Goal: Task Accomplishment & Management: Manage account settings

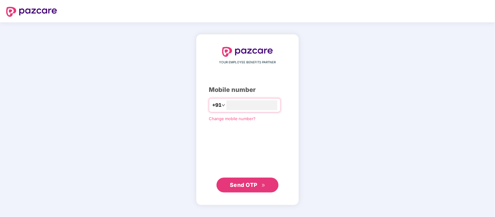
type input "**********"
click at [254, 180] on button "Send OTP" at bounding box center [248, 184] width 62 height 15
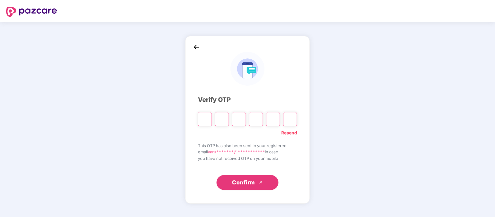
type input "*"
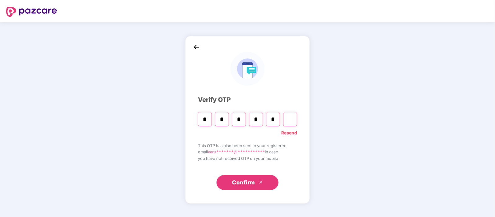
type input "*"
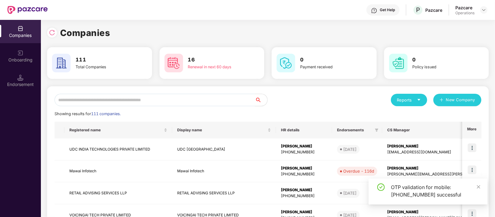
click at [177, 101] on input "text" at bounding box center [155, 100] width 200 height 12
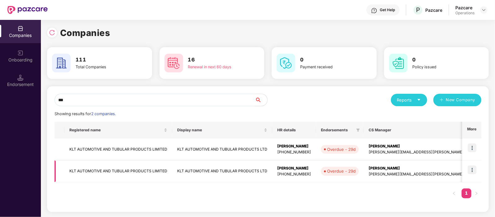
type input "***"
click at [134, 170] on td "KLT AUTOMOTIVE AND TUBULAR PRODUCTS LIMITED" at bounding box center [118, 171] width 108 height 22
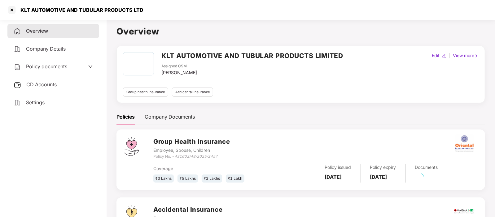
click at [51, 81] on span "CD Accounts" at bounding box center [41, 84] width 30 height 6
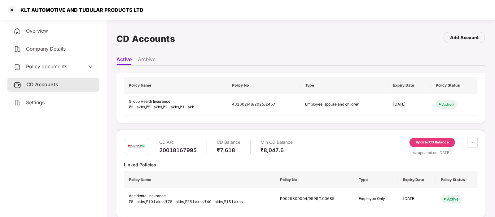
scroll to position [37, 0]
click at [427, 142] on div "Update CD Balance" at bounding box center [432, 142] width 33 height 6
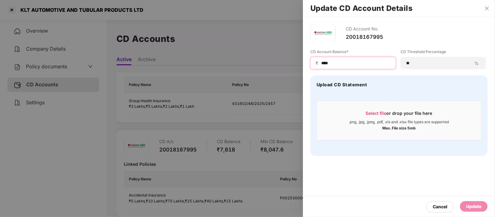
click at [337, 63] on input "****" at bounding box center [356, 63] width 70 height 7
type input "*"
type input "****"
click at [472, 210] on div "Update" at bounding box center [474, 206] width 28 height 11
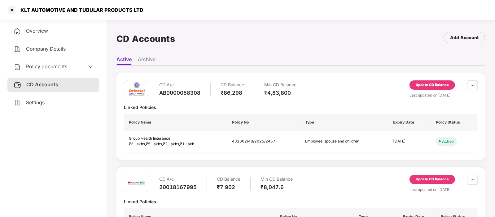
click at [417, 82] on div "Update CD Balance" at bounding box center [432, 85] width 33 height 6
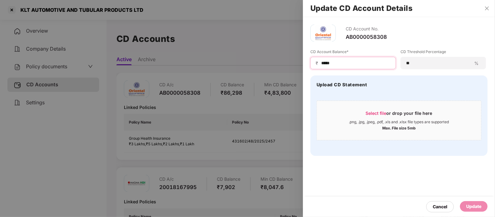
click at [346, 63] on input "*****" at bounding box center [356, 63] width 70 height 7
type input "*"
type input "*****"
click at [476, 208] on div "Update" at bounding box center [473, 206] width 15 height 7
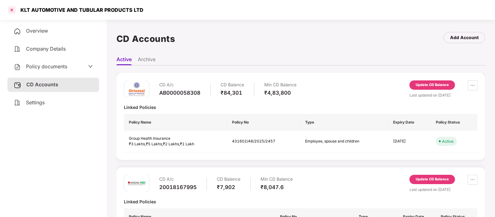
click at [11, 7] on div at bounding box center [12, 10] width 10 height 10
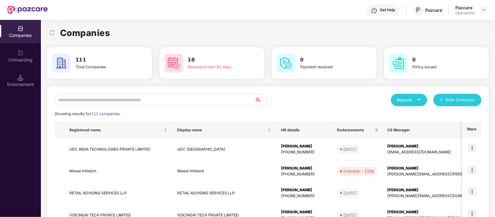
click at [141, 97] on input "text" at bounding box center [155, 100] width 200 height 12
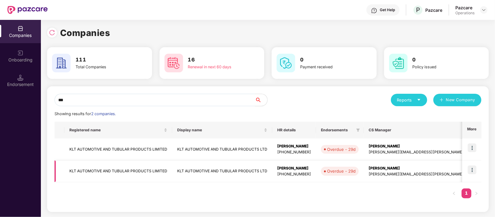
type input "***"
click at [475, 169] on img at bounding box center [472, 169] width 9 height 9
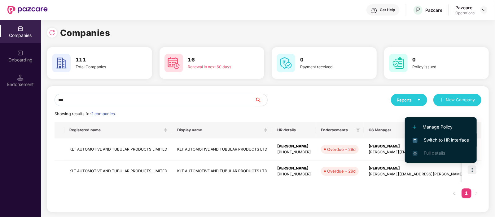
click at [438, 138] on span "Switch to HR interface" at bounding box center [441, 139] width 56 height 7
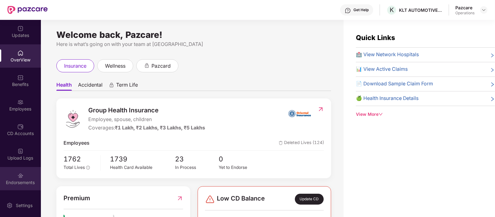
click at [16, 179] on div "Endorsements" at bounding box center [20, 182] width 41 height 6
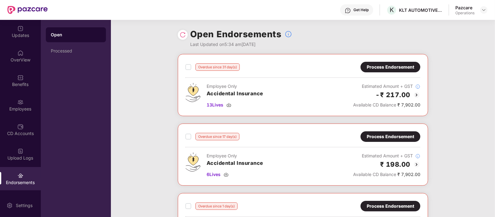
click at [382, 68] on div "Process Endorsement" at bounding box center [390, 67] width 47 height 7
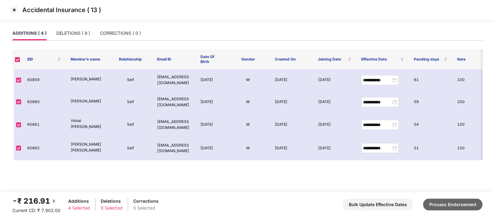
click at [453, 204] on button "Process Endorsement" at bounding box center [452, 204] width 59 height 12
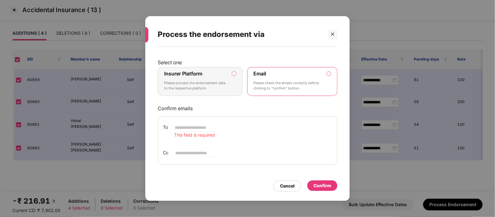
click at [204, 86] on p "Please process the endorsement data to the respective platform" at bounding box center [195, 85] width 63 height 11
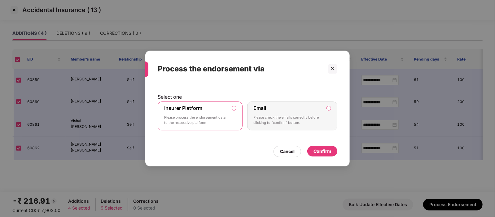
click at [289, 126] on div "Email Please check the emails correctly before clicking to “confirm” button." at bounding box center [288, 116] width 69 height 22
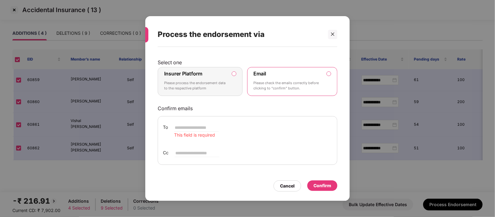
click at [183, 70] on label "Insurer Platform" at bounding box center [183, 73] width 38 height 6
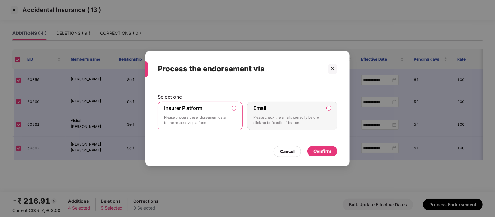
click at [328, 152] on div "Confirm" at bounding box center [322, 150] width 18 height 7
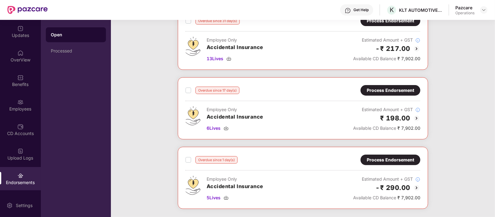
scroll to position [7, 0]
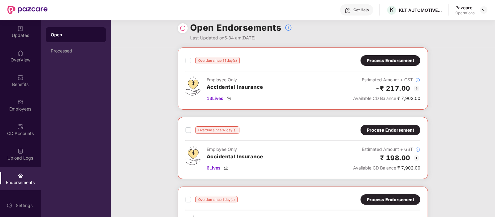
click at [380, 129] on div "Process Endorsement" at bounding box center [390, 129] width 47 height 7
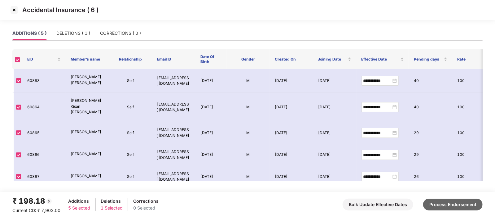
click at [454, 206] on button "Process Endorsement" at bounding box center [452, 204] width 59 height 12
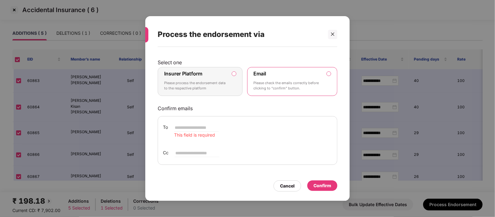
click at [319, 185] on div "Confirm" at bounding box center [322, 185] width 18 height 7
click at [202, 63] on p "Select one" at bounding box center [248, 62] width 180 height 6
click at [211, 84] on p "Please process the endorsement data to the respective platform" at bounding box center [195, 85] width 63 height 11
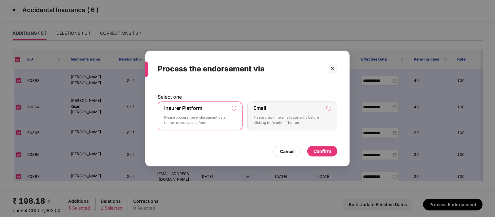
click at [321, 152] on div "Confirm" at bounding box center [322, 150] width 18 height 7
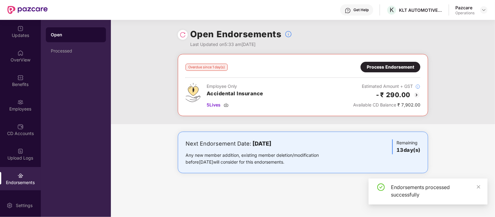
click at [392, 70] on div "Process Endorsement" at bounding box center [391, 67] width 60 height 11
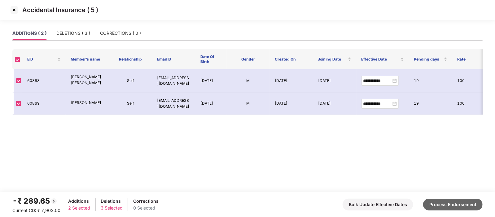
click at [443, 201] on button "Process Endorsement" at bounding box center [452, 204] width 59 height 12
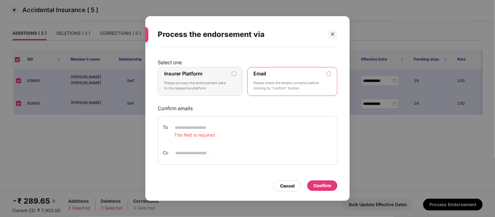
click at [221, 84] on p "Please process the endorsement data to the respective platform" at bounding box center [195, 85] width 63 height 11
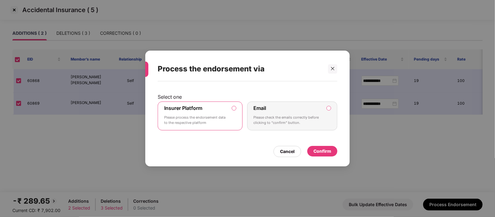
click at [334, 151] on div "Confirm" at bounding box center [322, 151] width 30 height 11
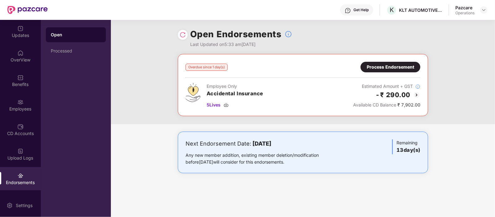
click at [185, 32] on img at bounding box center [183, 35] width 6 height 6
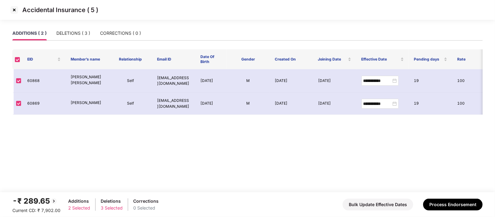
click at [9, 7] on div "Accidental Insurance ( 5 )" at bounding box center [247, 10] width 495 height 20
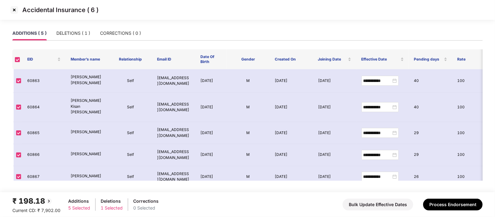
click at [14, 9] on img at bounding box center [14, 10] width 10 height 10
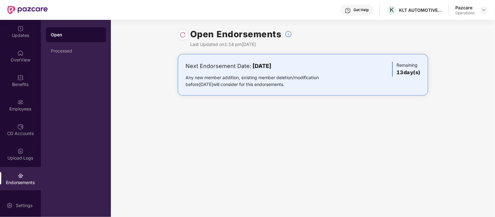
click at [14, 9] on img at bounding box center [27, 10] width 40 height 8
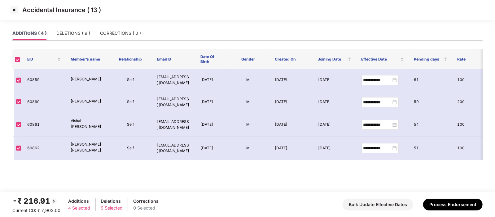
click at [12, 11] on img at bounding box center [14, 10] width 10 height 10
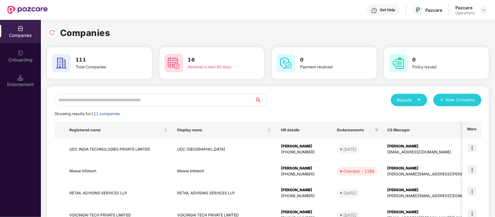
click at [99, 97] on input "text" at bounding box center [155, 100] width 200 height 12
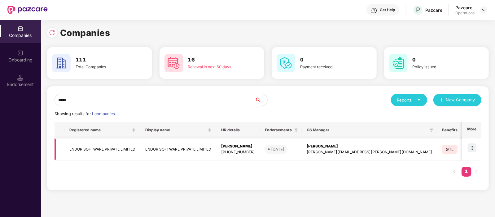
type input "*****"
click at [472, 147] on img at bounding box center [472, 147] width 9 height 9
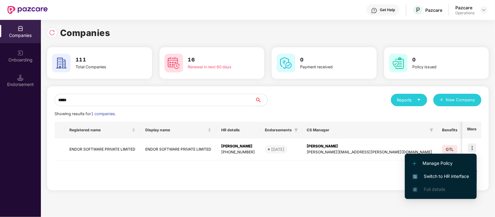
click at [441, 173] on span "Switch to HR interface" at bounding box center [441, 176] width 56 height 7
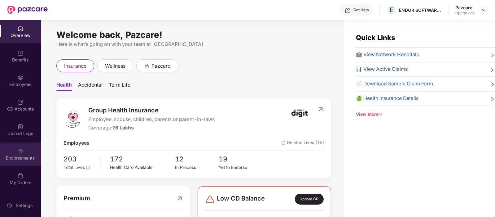
click at [28, 151] on div "Endorsements" at bounding box center [20, 153] width 41 height 23
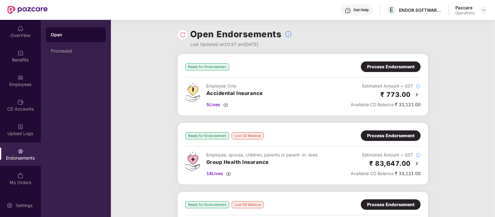
click at [384, 135] on div "Process Endorsement" at bounding box center [390, 135] width 47 height 7
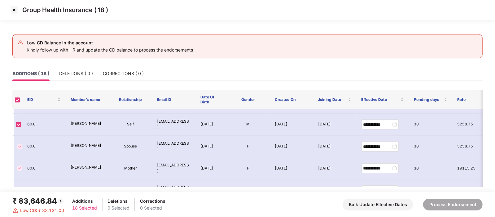
scroll to position [61, 0]
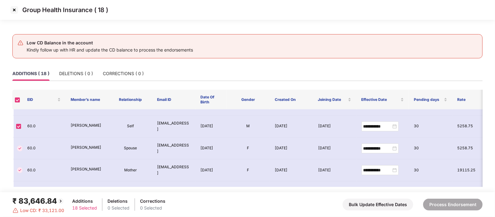
click at [16, 9] on img at bounding box center [14, 10] width 10 height 10
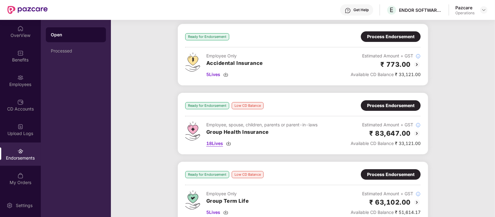
scroll to position [29, 0]
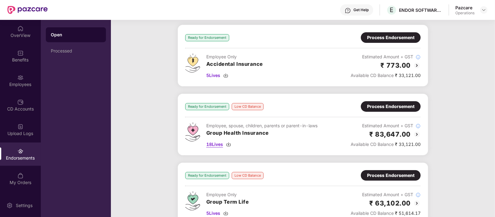
click at [213, 144] on span "18 Lives" at bounding box center [214, 144] width 17 height 7
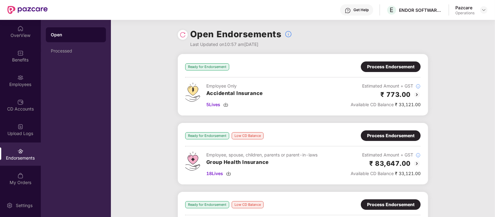
click at [180, 34] on img at bounding box center [183, 35] width 6 height 6
click at [397, 134] on div "Process Endorsement" at bounding box center [390, 135] width 47 height 7
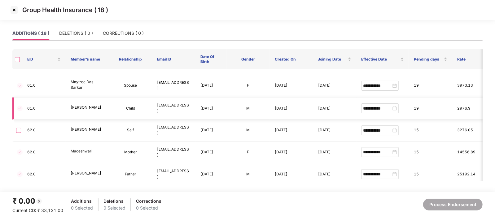
scroll to position [177, 0]
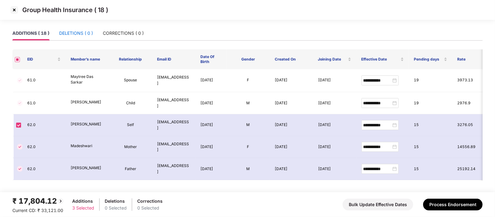
click at [82, 33] on div "DELETIONS ( 0 )" at bounding box center [76, 33] width 34 height 7
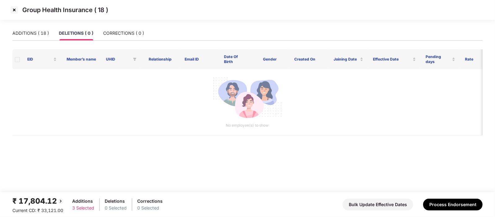
scroll to position [0, 0]
click at [119, 33] on div "CORRECTIONS ( 0 )" at bounding box center [123, 33] width 41 height 7
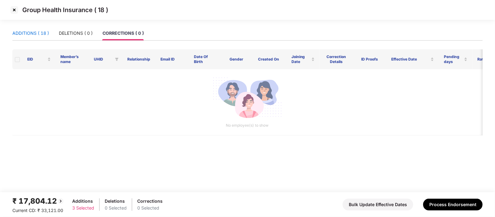
click at [42, 33] on div "ADDITIONS ( 18 )" at bounding box center [30, 33] width 37 height 7
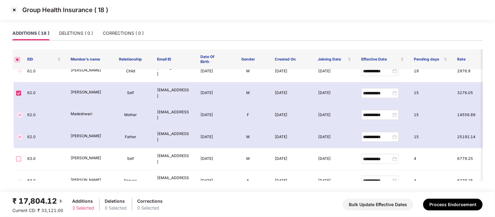
scroll to position [209, 0]
click at [435, 204] on button "Process Endorsement" at bounding box center [452, 204] width 59 height 12
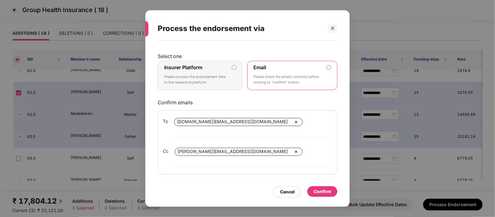
click at [324, 188] on div "Confirm" at bounding box center [322, 191] width 18 height 7
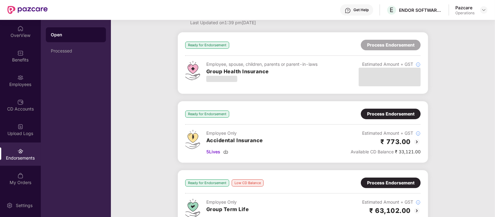
scroll to position [22, 0]
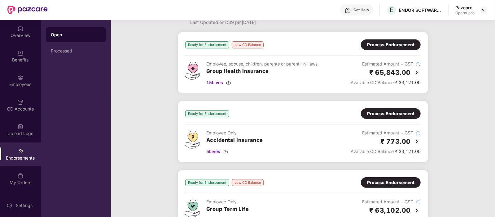
click at [381, 116] on div "Process Endorsement" at bounding box center [390, 113] width 47 height 7
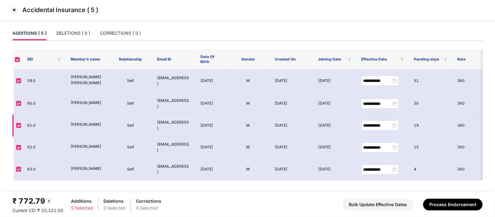
scroll to position [7, 0]
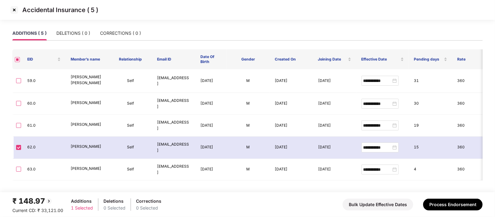
click at [15, 10] on img at bounding box center [14, 10] width 10 height 10
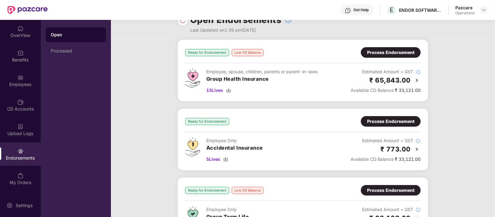
scroll to position [15, 0]
click at [215, 159] on span "5 Lives" at bounding box center [213, 158] width 14 height 7
click at [392, 119] on div "Process Endorsement" at bounding box center [390, 120] width 47 height 7
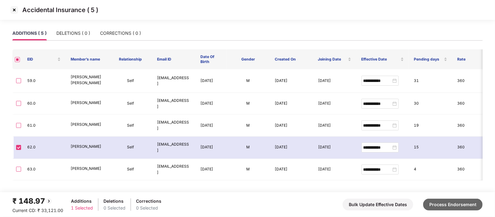
click at [468, 204] on button "Process Endorsement" at bounding box center [452, 204] width 59 height 12
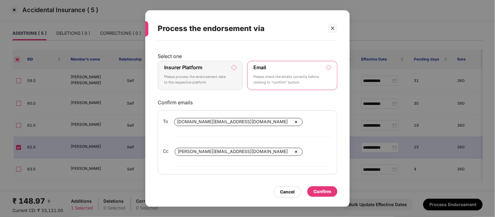
click at [322, 188] on div "Confirm" at bounding box center [322, 191] width 18 height 7
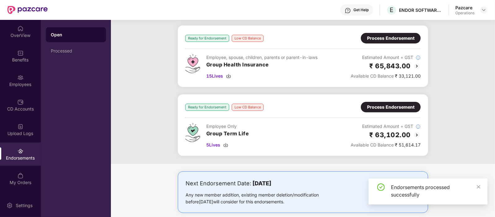
scroll to position [97, 0]
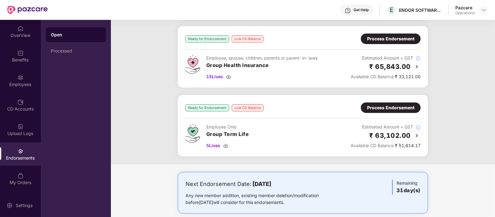
click at [392, 107] on div "Process Endorsement" at bounding box center [390, 107] width 47 height 7
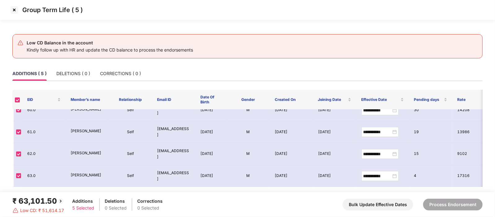
scroll to position [0, 0]
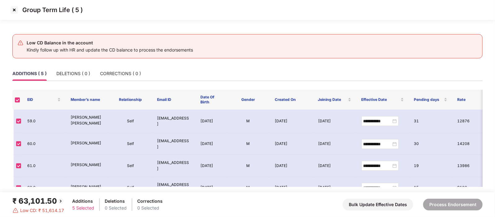
click at [15, 11] on img at bounding box center [14, 10] width 10 height 10
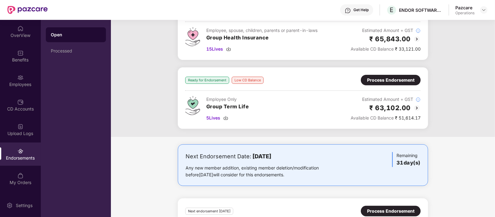
scroll to position [127, 0]
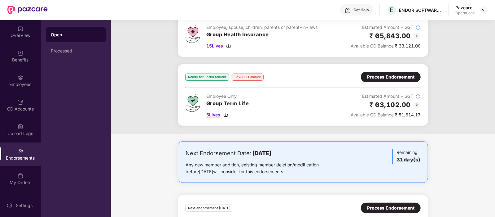
click at [213, 112] on span "5 Lives" at bounding box center [213, 114] width 14 height 7
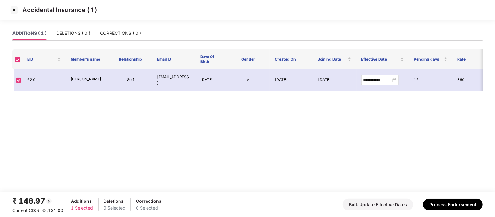
click at [16, 12] on img at bounding box center [14, 10] width 10 height 10
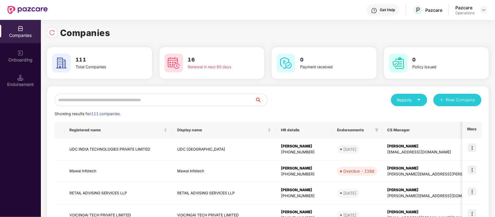
click at [93, 103] on input "text" at bounding box center [155, 100] width 200 height 12
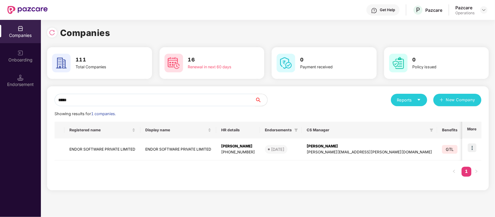
type input "*****"
click at [112, 146] on td "ENDOR SOFTWARE PRIVATE LIMITED" at bounding box center [102, 149] width 76 height 22
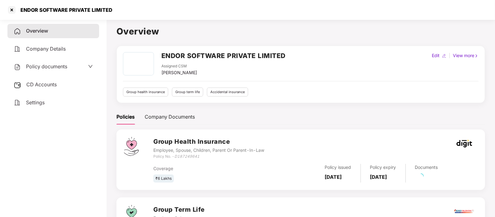
click at [53, 81] on div "CD Accounts" at bounding box center [53, 84] width 92 height 14
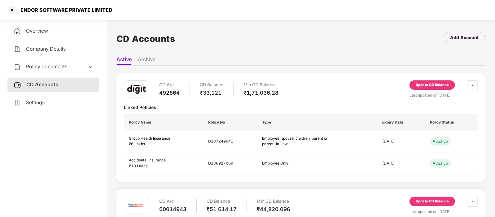
click at [417, 86] on div "Update CD Balance" at bounding box center [432, 85] width 33 height 6
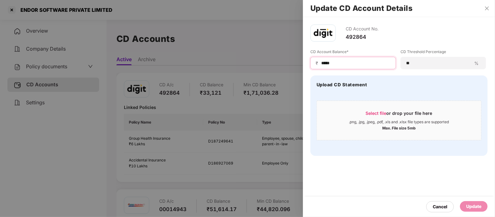
click at [353, 64] on input "*****" at bounding box center [356, 63] width 70 height 7
type input "*"
type input "*****"
click at [481, 207] on div "Update" at bounding box center [473, 206] width 15 height 7
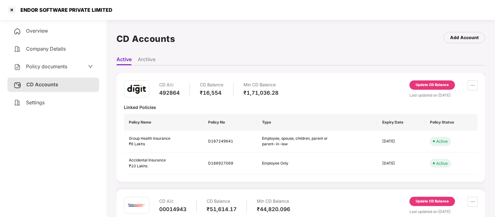
click at [23, 101] on div "Settings" at bounding box center [53, 102] width 92 height 14
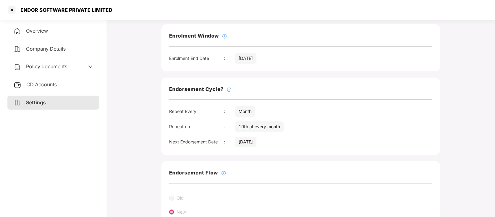
scroll to position [32, 0]
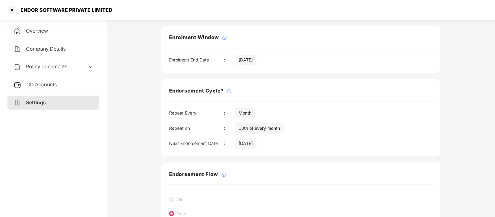
click at [35, 34] on div "Overview" at bounding box center [53, 31] width 92 height 14
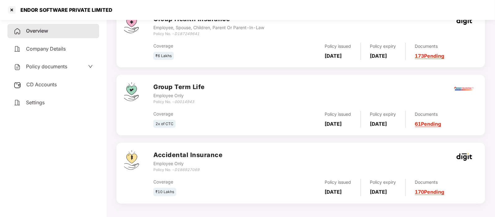
scroll to position [122, 0]
drag, startPoint x: 198, startPoint y: 99, endPoint x: 174, endPoint y: 99, distance: 23.9
click at [174, 99] on div "Policy No. - 00014943" at bounding box center [178, 102] width 51 height 6
copy div "00014943"
click at [50, 84] on span "CD Accounts" at bounding box center [41, 84] width 30 height 6
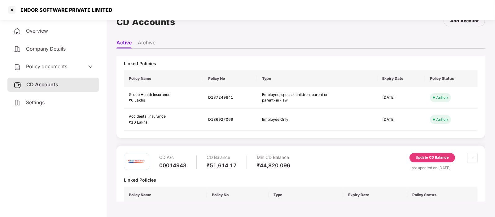
scroll to position [31, 0]
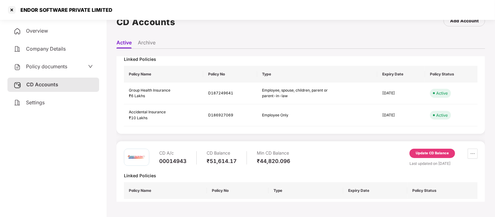
click at [426, 150] on div "Update CD Balance" at bounding box center [432, 153] width 33 height 6
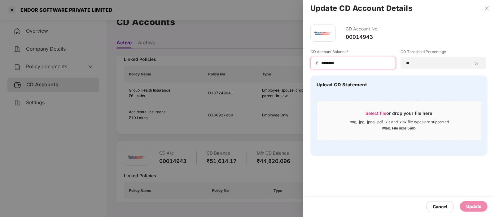
click at [339, 64] on input "********" at bounding box center [356, 63] width 70 height 7
type input "*"
type input "****"
click at [468, 204] on div "Update" at bounding box center [473, 206] width 15 height 7
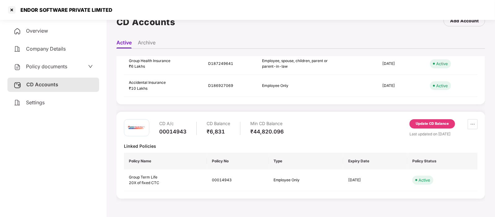
scroll to position [0, 0]
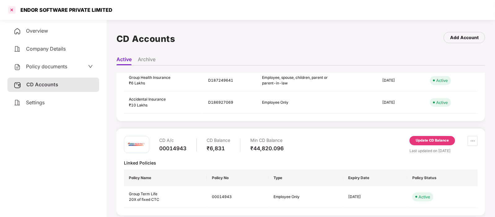
click at [11, 10] on div at bounding box center [12, 10] width 10 height 10
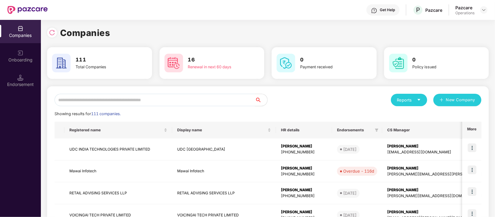
click at [110, 97] on input "text" at bounding box center [155, 100] width 200 height 12
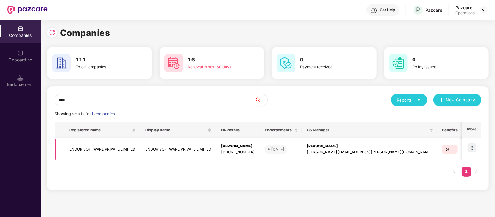
type input "****"
click at [470, 148] on img at bounding box center [472, 147] width 9 height 9
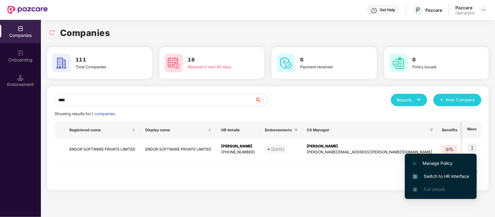
click at [443, 175] on span "Switch to HR interface" at bounding box center [441, 176] width 56 height 7
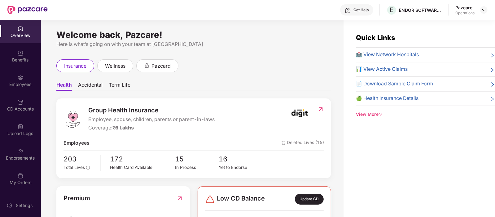
click at [23, 177] on img at bounding box center [20, 175] width 6 height 6
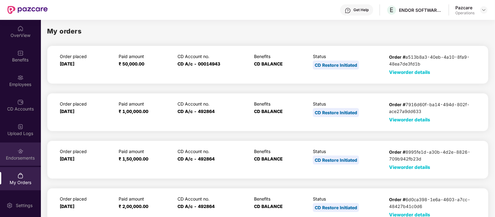
click at [22, 150] on img at bounding box center [20, 151] width 6 height 6
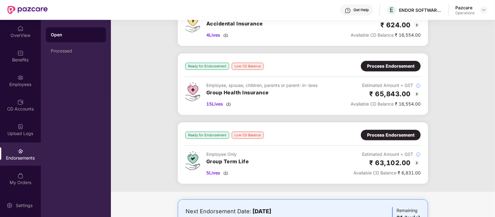
scroll to position [73, 0]
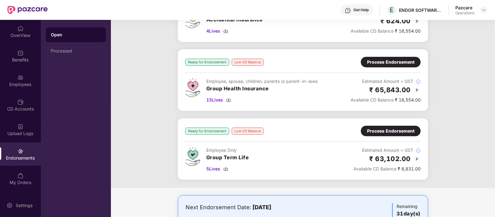
click at [395, 130] on div "Process Endorsement" at bounding box center [390, 130] width 47 height 7
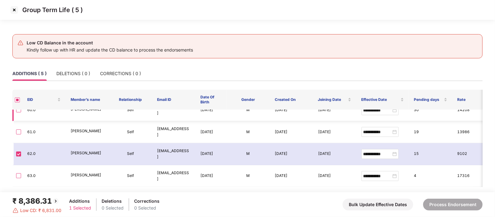
scroll to position [40, 0]
click at [12, 9] on img at bounding box center [14, 10] width 10 height 10
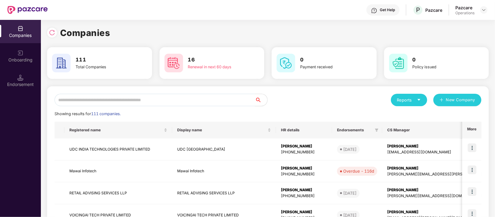
click at [86, 101] on input "text" at bounding box center [155, 100] width 200 height 12
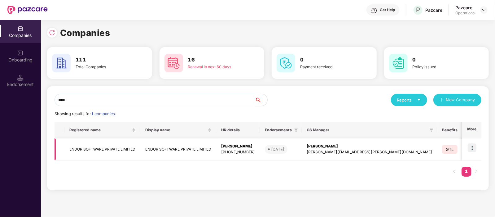
type input "****"
click at [107, 147] on td "ENDOR SOFTWARE PRIVATE LIMITED" at bounding box center [102, 149] width 76 height 22
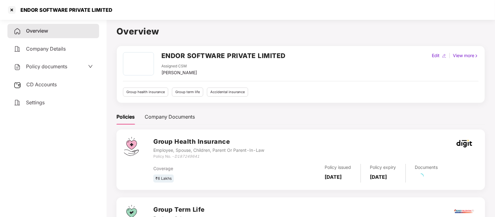
click at [44, 79] on div "CD Accounts" at bounding box center [53, 84] width 92 height 14
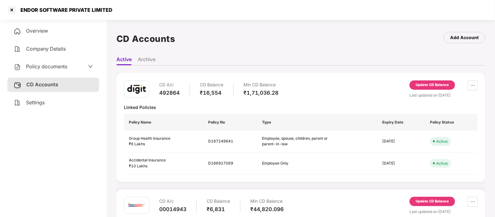
scroll to position [64, 0]
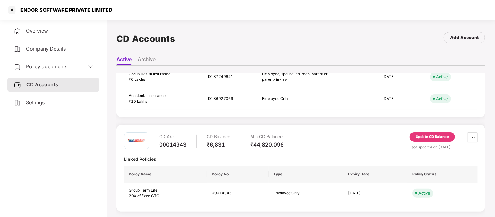
click at [432, 136] on div "Update CD Balance" at bounding box center [432, 137] width 33 height 6
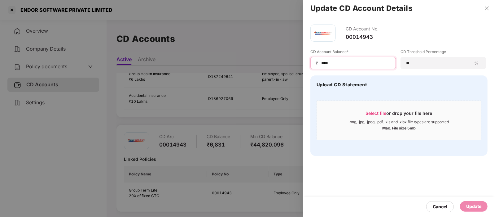
click at [351, 61] on input "****" at bounding box center [356, 63] width 70 height 7
type input "*"
type input "*****"
click at [470, 207] on div "Update" at bounding box center [473, 206] width 15 height 7
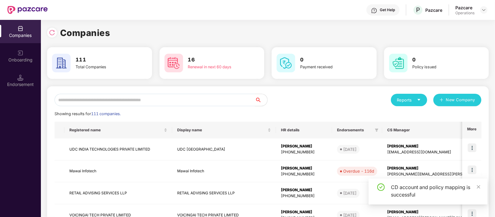
click at [85, 95] on input "text" at bounding box center [155, 100] width 200 height 12
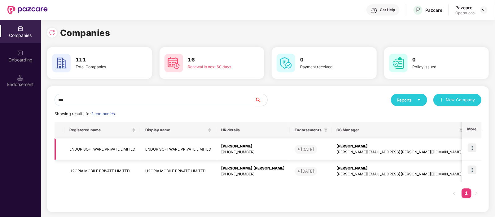
type input "***"
click at [107, 148] on td "ENDOR SOFTWARE PRIVATE LIMITED" at bounding box center [102, 149] width 76 height 22
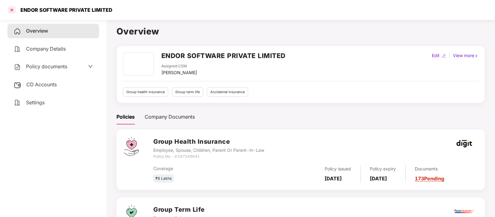
click at [9, 9] on div at bounding box center [12, 10] width 10 height 10
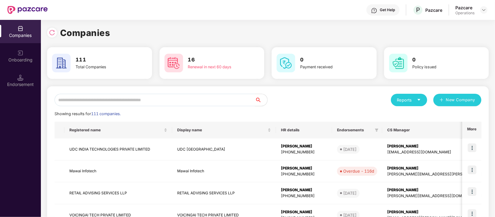
click at [106, 101] on input "text" at bounding box center [155, 100] width 200 height 12
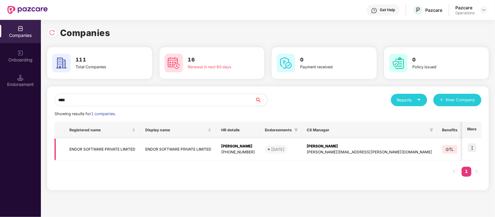
type input "****"
click at [473, 143] on img at bounding box center [472, 147] width 9 height 9
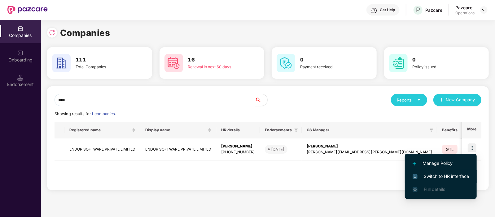
click at [450, 173] on span "Switch to HR interface" at bounding box center [441, 176] width 56 height 7
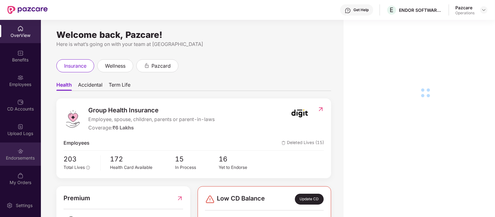
click at [20, 152] on img at bounding box center [20, 151] width 6 height 6
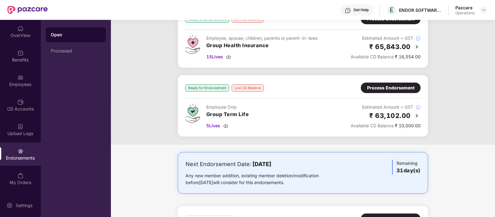
scroll to position [117, 0]
click at [384, 86] on div "Process Endorsement" at bounding box center [390, 87] width 47 height 7
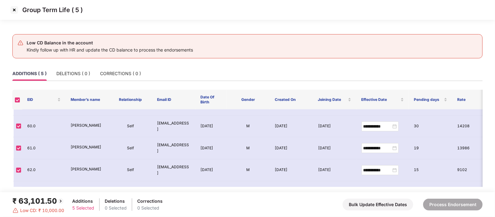
scroll to position [14, 0]
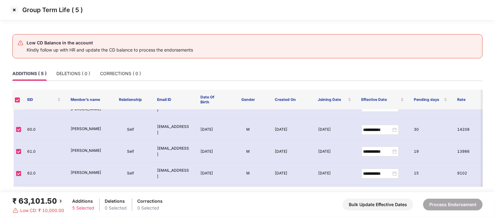
click at [14, 100] on th at bounding box center [17, 100] width 10 height 20
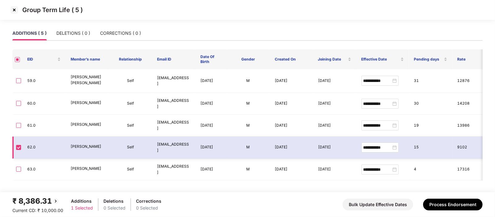
scroll to position [7, 0]
click at [446, 204] on button "Process Endorsement" at bounding box center [452, 204] width 59 height 12
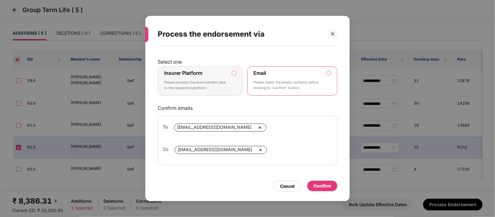
click at [318, 185] on div "Confirm" at bounding box center [322, 185] width 18 height 7
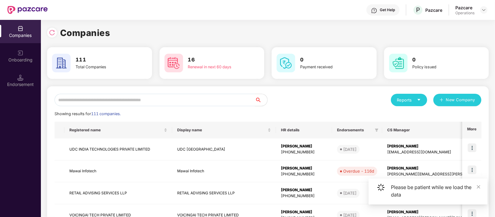
click at [104, 101] on input "text" at bounding box center [155, 100] width 200 height 12
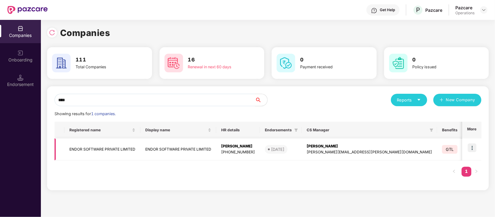
type input "****"
click at [108, 144] on td "ENDOR SOFTWARE PRIVATE LIMITED" at bounding box center [102, 149] width 76 height 22
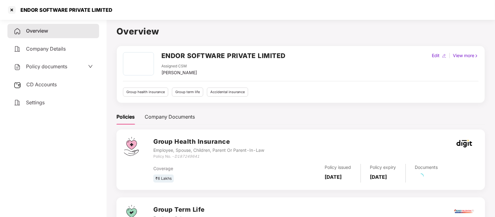
click at [47, 80] on div "CD Accounts" at bounding box center [53, 84] width 92 height 14
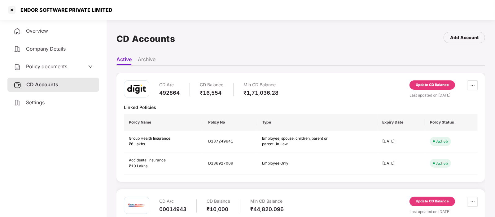
scroll to position [64, 0]
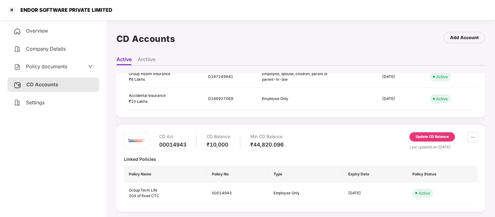
click at [418, 139] on div "Update CD Balance" at bounding box center [433, 136] width 46 height 9
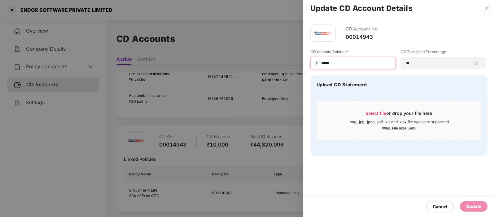
drag, startPoint x: 349, startPoint y: 64, endPoint x: 315, endPoint y: 64, distance: 34.1
click at [315, 64] on div "₹ *****" at bounding box center [352, 63] width 85 height 12
type input "****"
click at [471, 209] on div "Update" at bounding box center [473, 206] width 15 height 7
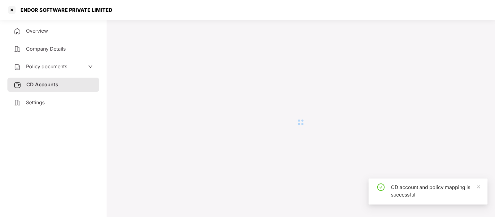
click at [489, 5] on div "ENDOR SOFTWARE PRIVATE LIMITED" at bounding box center [247, 10] width 495 height 20
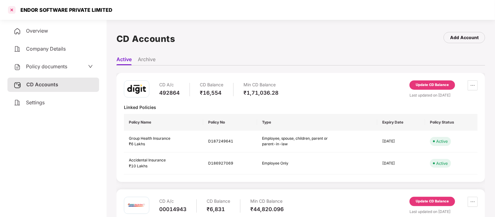
click at [15, 8] on div at bounding box center [12, 10] width 10 height 10
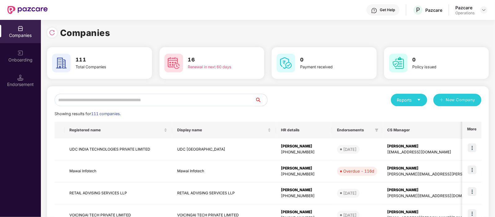
click at [132, 99] on input "text" at bounding box center [155, 100] width 200 height 12
paste input "**********"
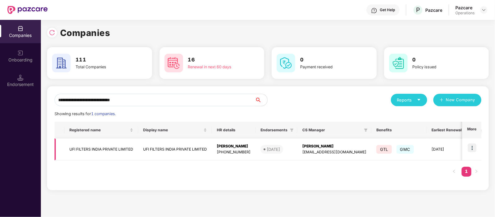
type input "**********"
click at [476, 150] on img at bounding box center [472, 147] width 9 height 9
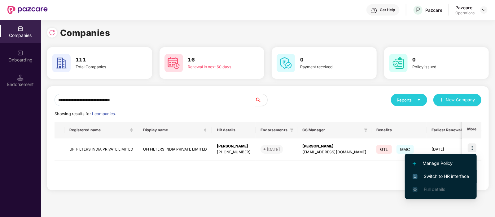
click at [436, 177] on span "Switch to HR interface" at bounding box center [441, 176] width 56 height 7
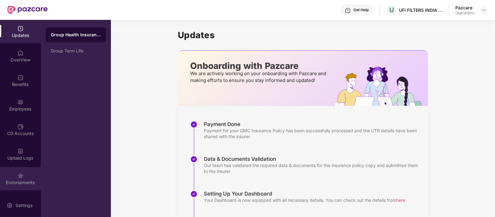
click at [20, 173] on img at bounding box center [20, 175] width 6 height 6
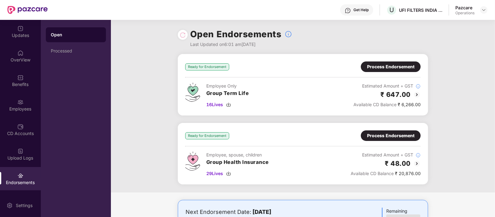
click at [393, 134] on div "Process Endorsement" at bounding box center [390, 135] width 47 height 7
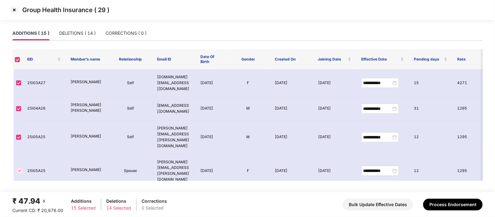
click at [377, 25] on div "Group Health Insurance ( 29 )" at bounding box center [247, 13] width 495 height 26
click at [43, 199] on img at bounding box center [43, 200] width 7 height 7
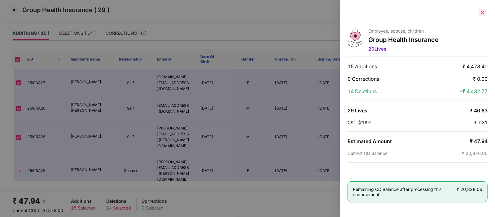
click at [480, 14] on div at bounding box center [483, 12] width 10 height 10
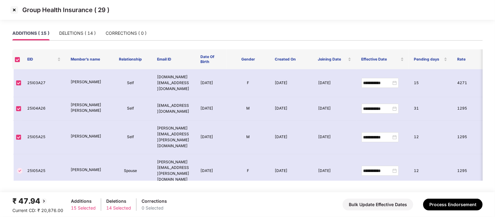
click at [12, 10] on img at bounding box center [14, 10] width 10 height 10
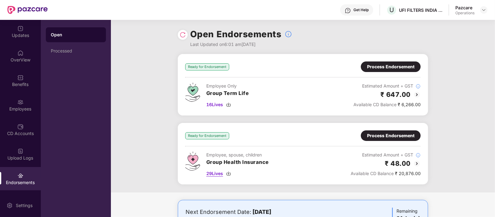
click at [215, 170] on span "29 Lives" at bounding box center [214, 173] width 17 height 7
